Goal: Book appointment/travel/reservation

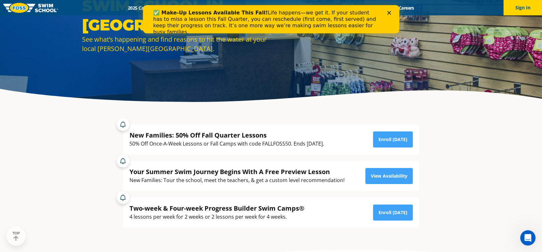
scroll to position [81, 0]
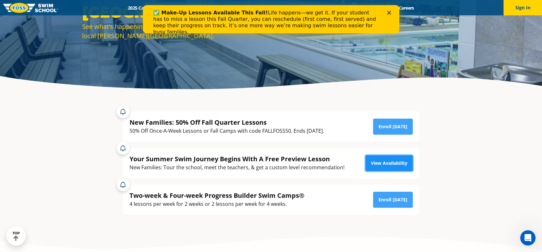
click at [385, 163] on link "View Availability" at bounding box center [388, 163] width 47 height 16
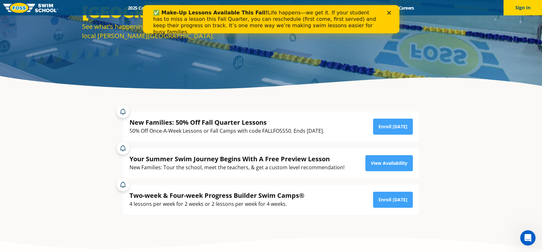
click at [387, 12] on icon "Close" at bounding box center [389, 13] width 4 height 4
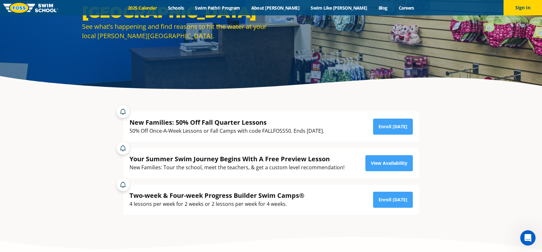
click at [162, 10] on link "2025 Calendar" at bounding box center [142, 8] width 40 height 6
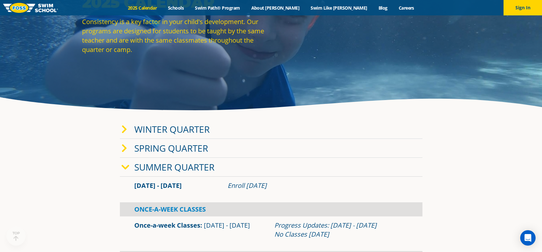
scroll to position [68, 0]
